Goal: Task Accomplishment & Management: Manage account settings

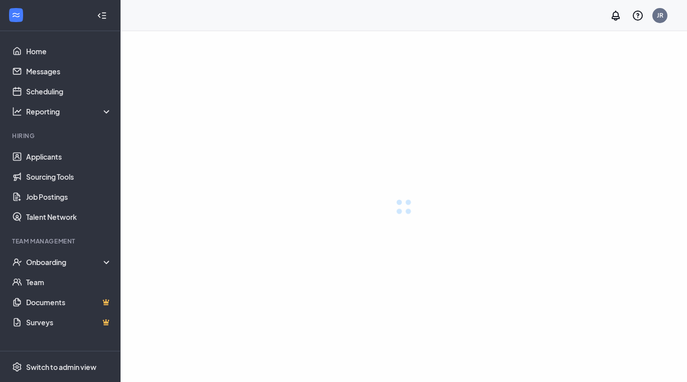
click at [356, 53] on div at bounding box center [404, 206] width 567 height 351
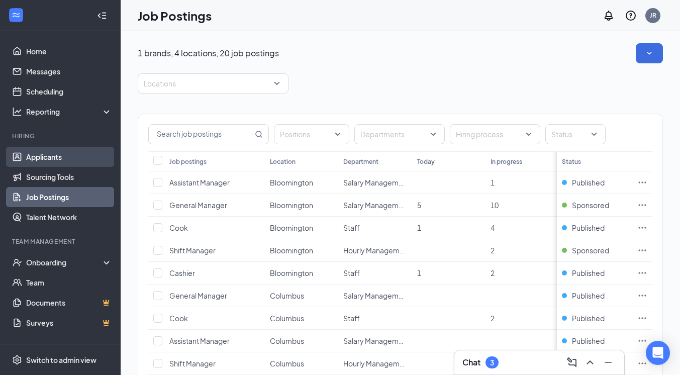
click at [46, 160] on link "Applicants" at bounding box center [69, 157] width 86 height 20
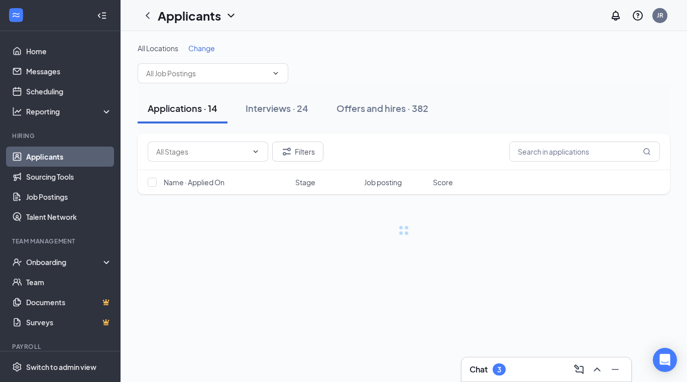
click at [550, 364] on div "Chat 3" at bounding box center [547, 370] width 154 height 16
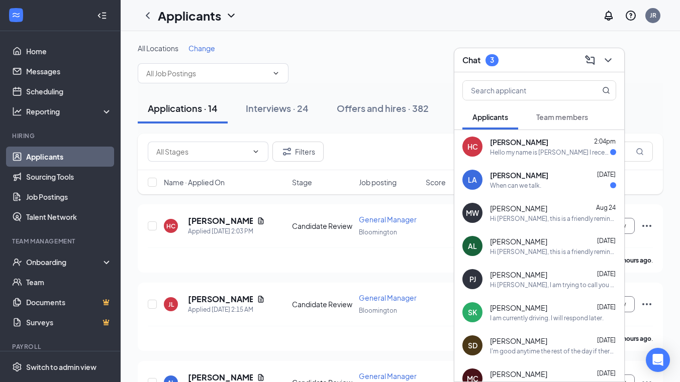
click at [550, 364] on div "MC [PERSON_NAME] [DATE] Hi [PERSON_NAME], this is a friendly reminder. Your mee…" at bounding box center [539, 378] width 170 height 33
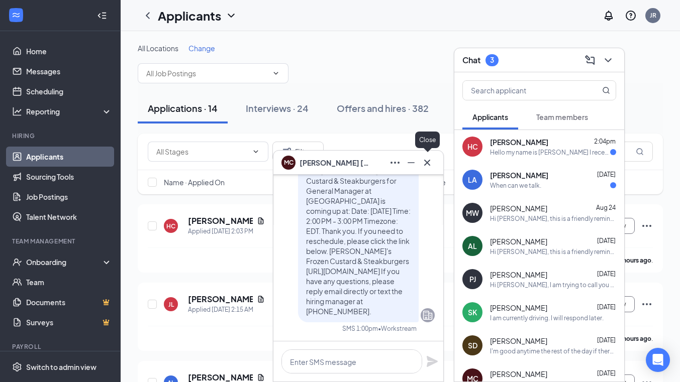
click at [430, 165] on icon "Cross" at bounding box center [427, 162] width 6 height 6
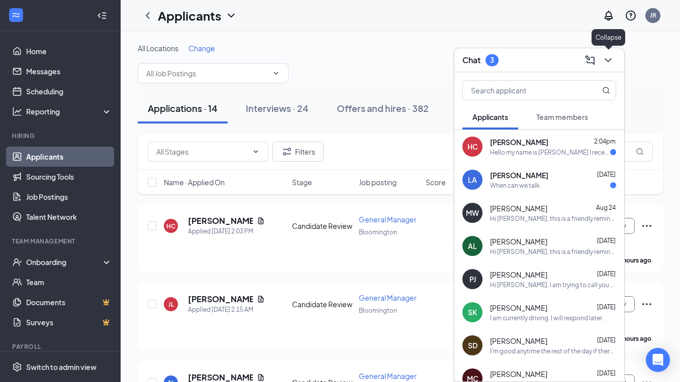
click at [607, 58] on icon "ChevronDown" at bounding box center [608, 60] width 12 height 12
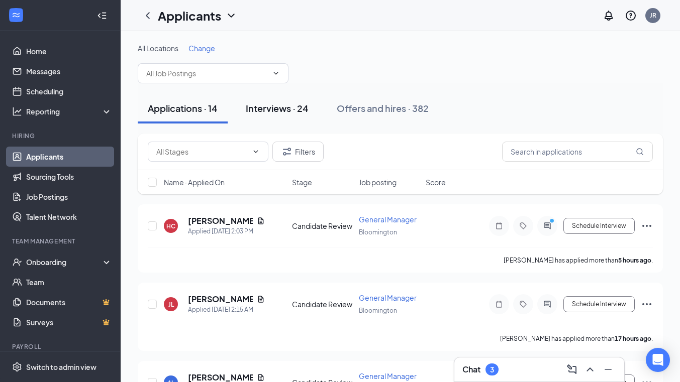
click at [278, 114] on div "Interviews · 24" at bounding box center [277, 108] width 63 height 13
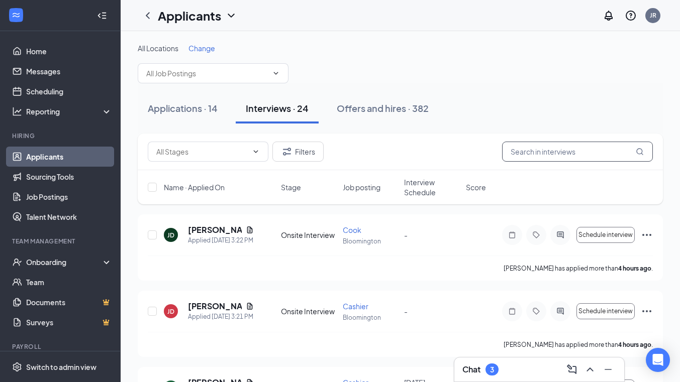
click at [546, 152] on input "text" at bounding box center [577, 152] width 151 height 20
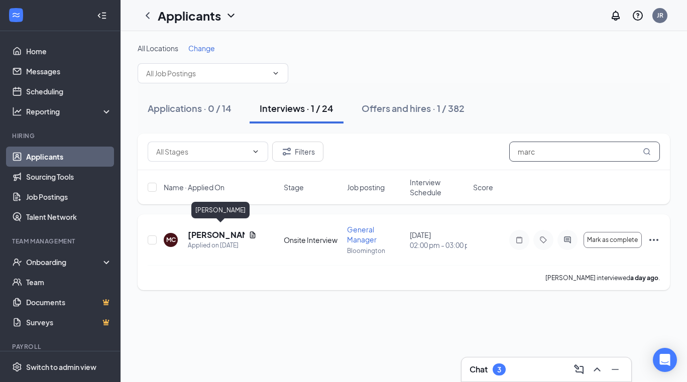
type input "marc"
click at [226, 231] on h5 "[PERSON_NAME]" at bounding box center [216, 235] width 57 height 11
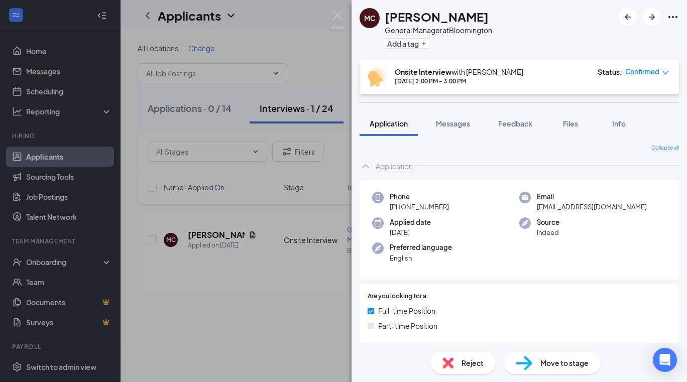
click at [555, 363] on span "Move to stage" at bounding box center [565, 363] width 48 height 11
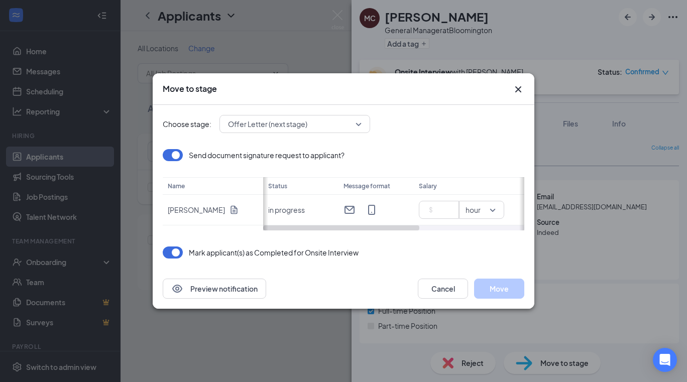
click at [513, 88] on icon "Cross" at bounding box center [518, 89] width 12 height 12
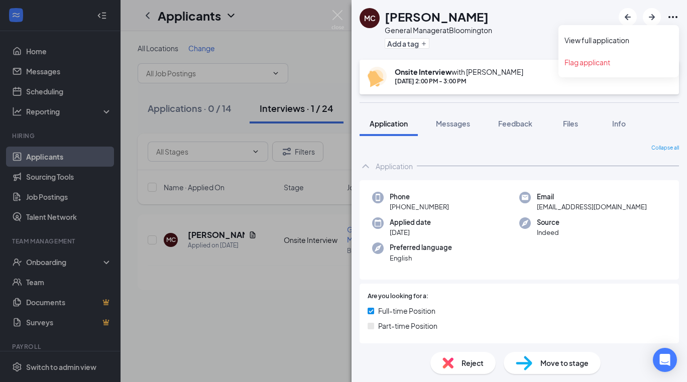
click at [673, 17] on icon "Ellipses" at bounding box center [673, 17] width 9 height 2
click at [629, 41] on link "View full application" at bounding box center [619, 40] width 109 height 10
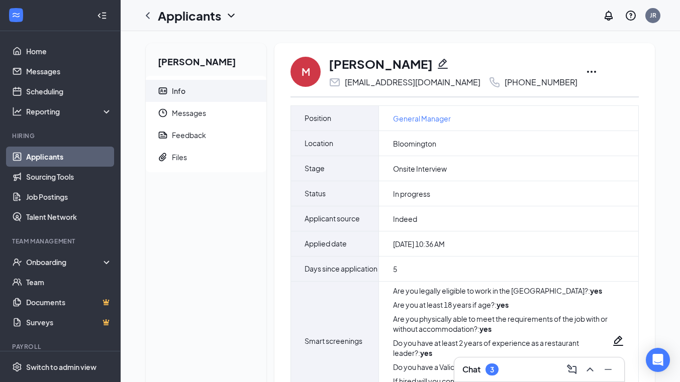
click at [585, 71] on icon "Ellipses" at bounding box center [591, 72] width 12 height 12
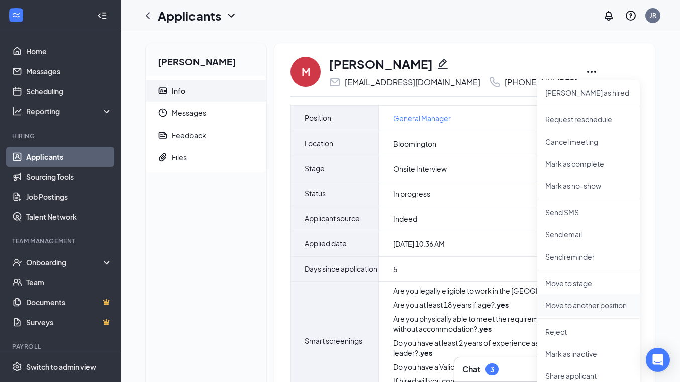
click at [592, 303] on p "Move to another position" at bounding box center [588, 305] width 86 height 10
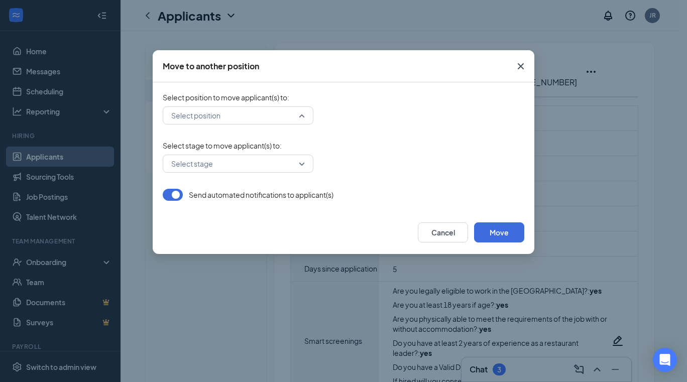
click at [304, 115] on div "Select position" at bounding box center [238, 116] width 151 height 18
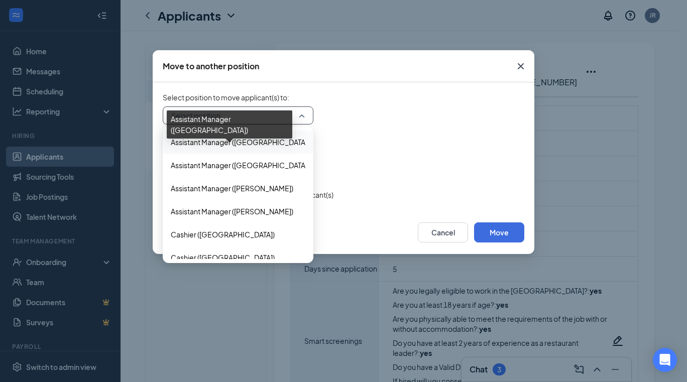
click at [279, 142] on span "Assistant Manager (Bloomington)" at bounding box center [240, 142] width 139 height 11
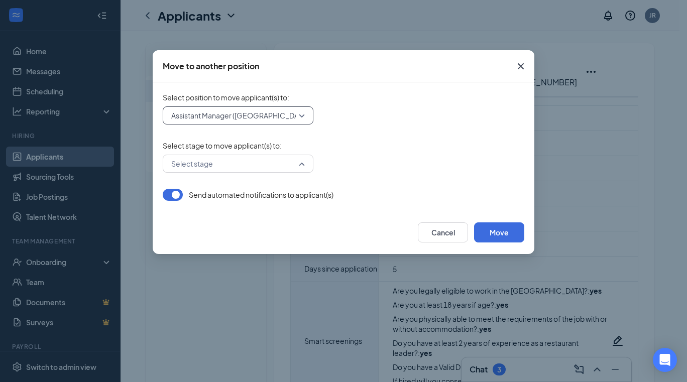
click at [302, 164] on div "Select stage" at bounding box center [238, 164] width 151 height 18
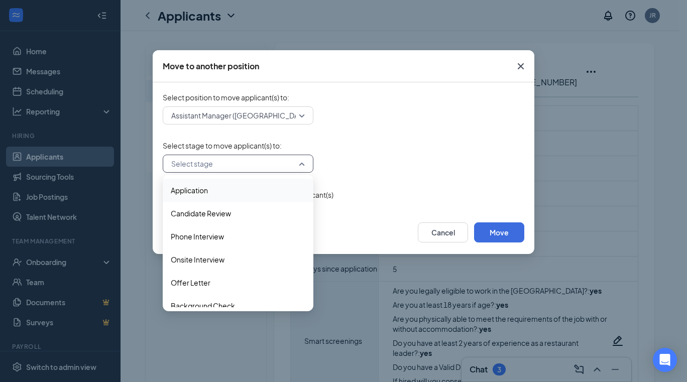
click at [259, 188] on span "Application" at bounding box center [238, 190] width 135 height 11
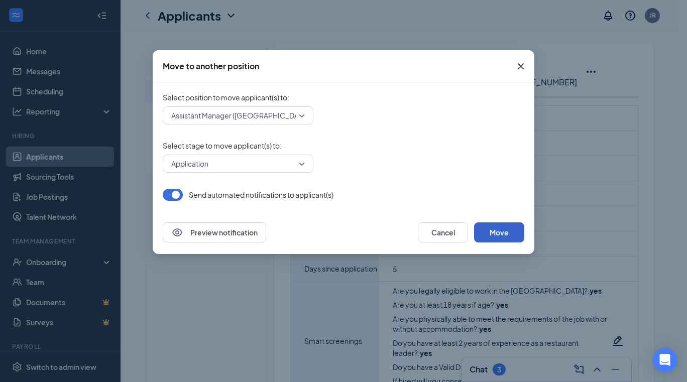
click at [495, 232] on button "Move" at bounding box center [499, 233] width 50 height 20
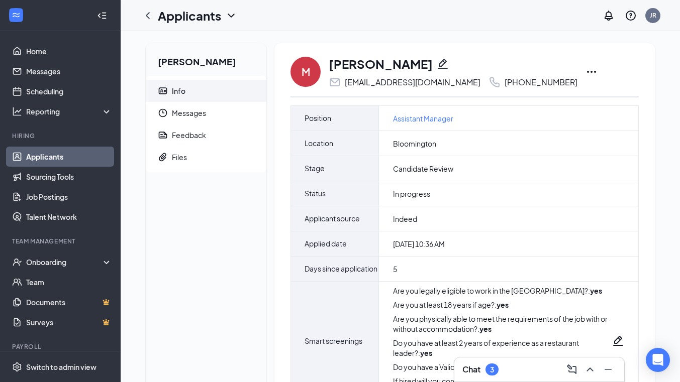
click at [587, 72] on icon "Ellipses" at bounding box center [591, 72] width 9 height 2
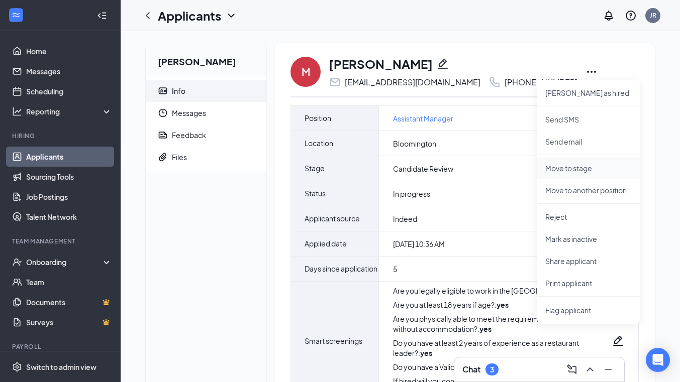
click at [562, 168] on p "Move to stage" at bounding box center [588, 168] width 86 height 10
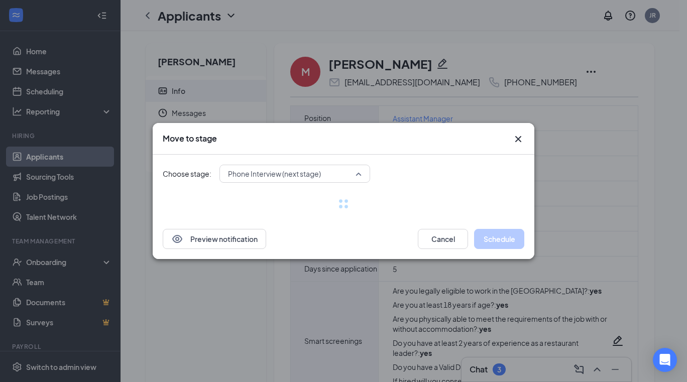
click at [362, 173] on div "Phone Interview (next stage) 3815170 3815171 3815168 Application Candidate Revi…" at bounding box center [295, 174] width 151 height 18
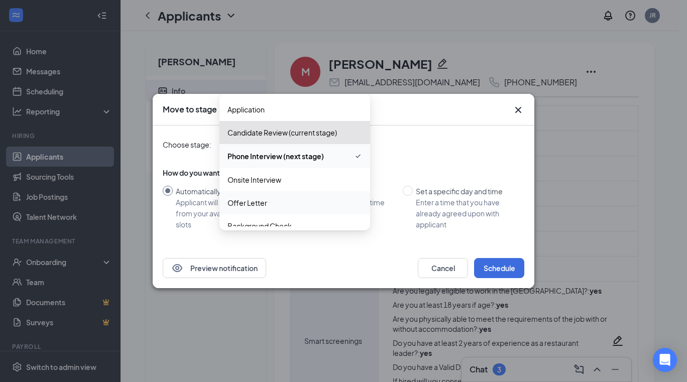
click at [291, 202] on span "Offer Letter" at bounding box center [295, 202] width 135 height 11
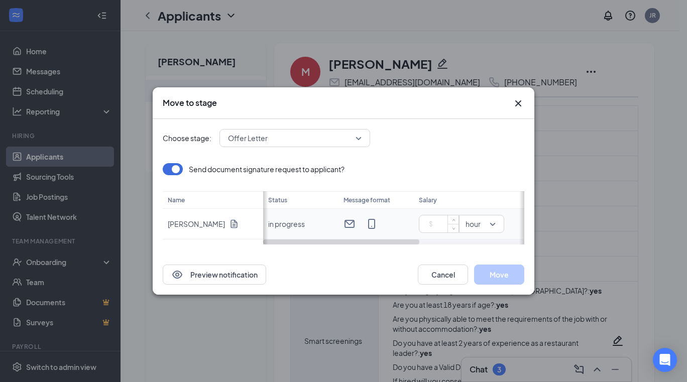
click at [444, 220] on input at bounding box center [440, 224] width 35 height 15
click at [497, 218] on div "Send document signature request to applicant? Name Marcos Curiel Status Message…" at bounding box center [344, 203] width 362 height 81
type input "55000"
click at [478, 225] on span "year" at bounding box center [474, 228] width 15 height 11
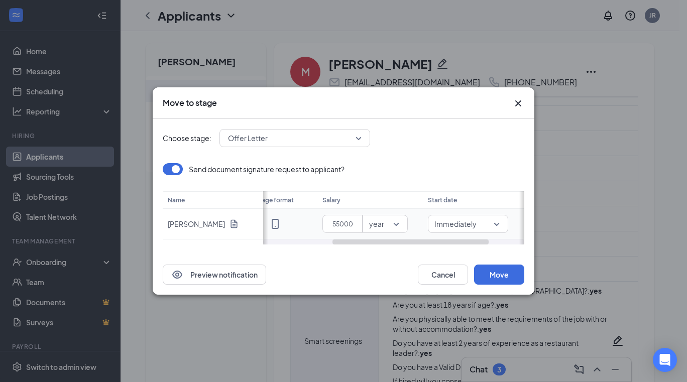
scroll to position [0, 117]
click at [475, 222] on span "Immediately" at bounding box center [447, 224] width 67 height 11
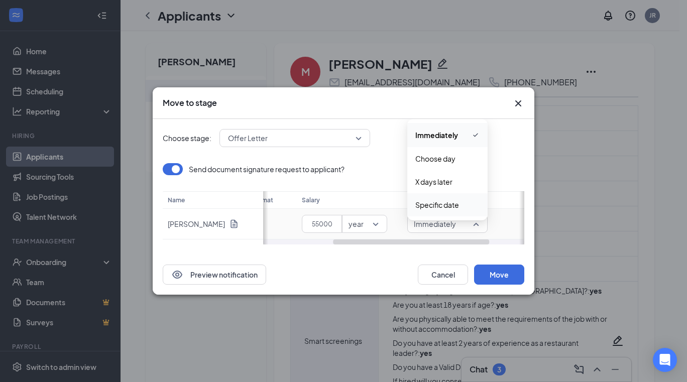
click at [454, 204] on span "Specific date" at bounding box center [437, 204] width 44 height 11
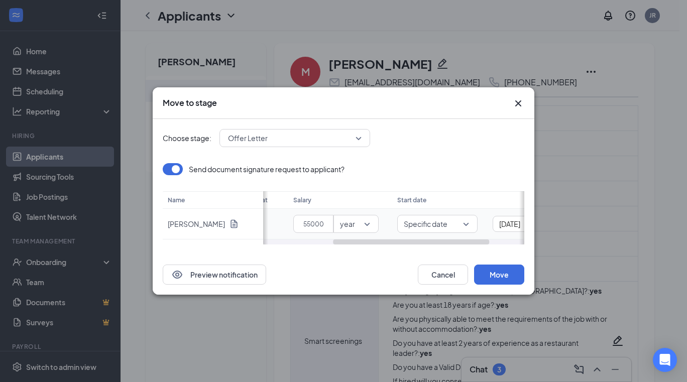
scroll to position [0, 176]
click at [502, 223] on div "[DATE]" at bounding box center [474, 224] width 67 height 11
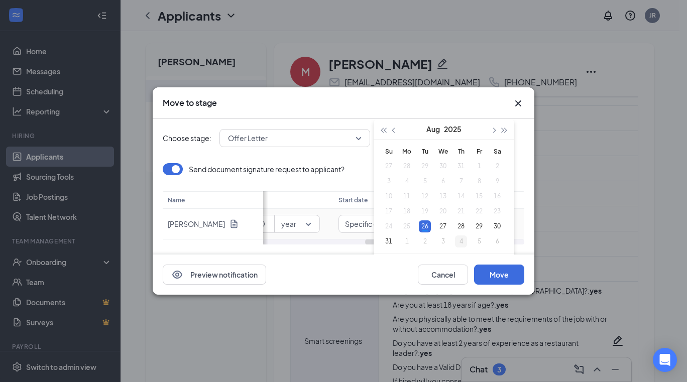
type input "Sep 4, 2025"
click at [464, 241] on div "4" at bounding box center [461, 242] width 12 height 12
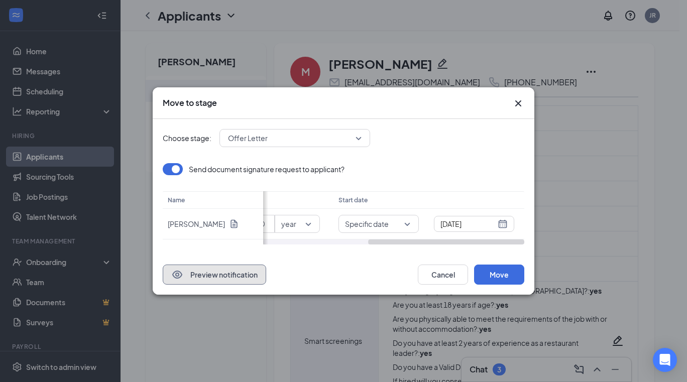
click at [238, 271] on button "Preview notification" at bounding box center [214, 275] width 103 height 20
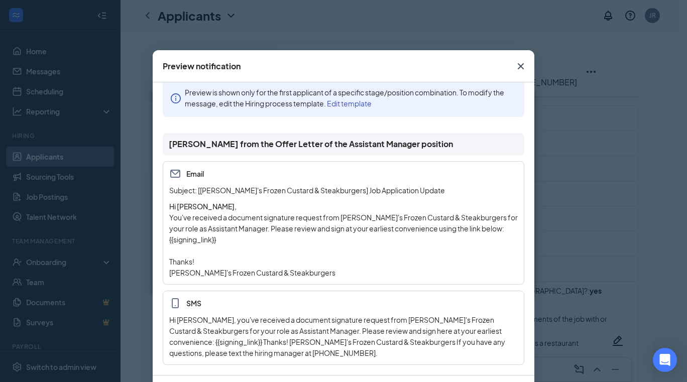
scroll to position [0, 0]
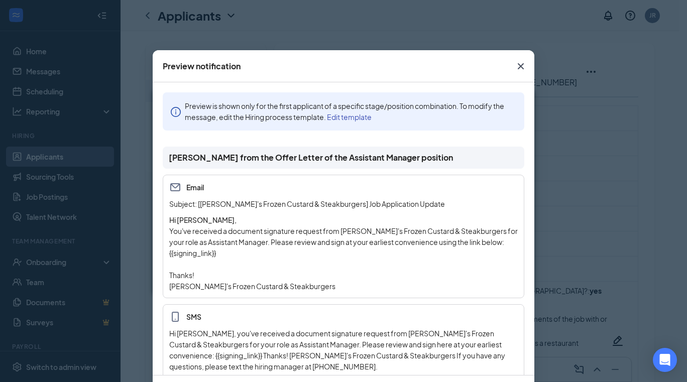
click at [518, 68] on icon "Cross" at bounding box center [521, 66] width 6 height 6
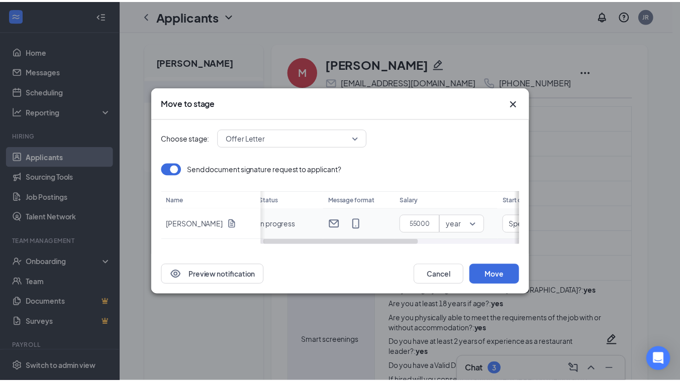
scroll to position [0, 5]
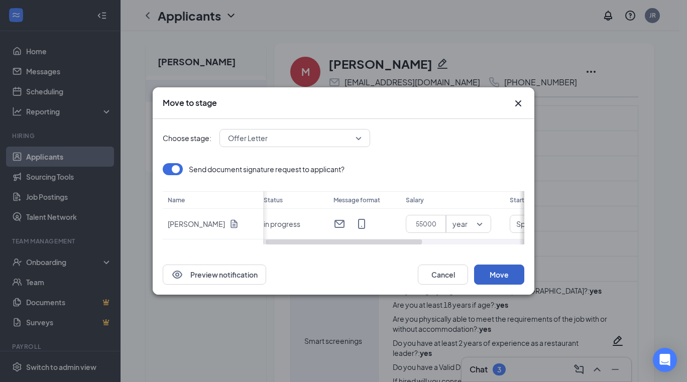
click at [492, 277] on button "Move" at bounding box center [499, 275] width 50 height 20
